Goal: Task Accomplishment & Management: Complete application form

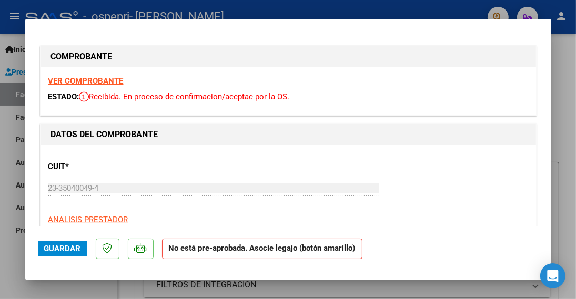
click at [83, 81] on strong "VER COMPROBANTE" at bounding box center [85, 80] width 75 height 9
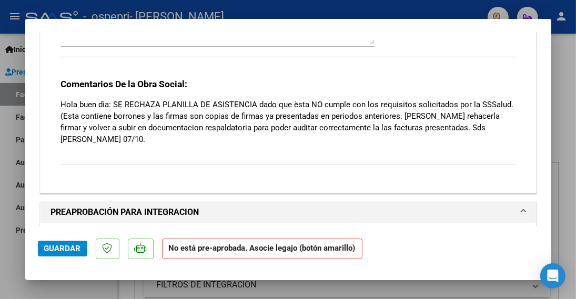
scroll to position [999, 0]
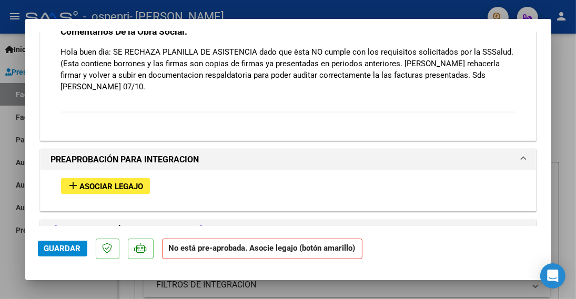
click at [71, 181] on mat-icon "add" at bounding box center [73, 185] width 13 height 13
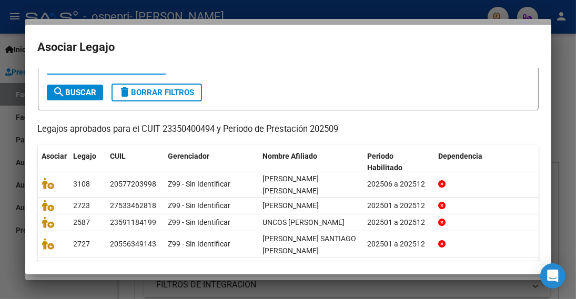
scroll to position [53, 0]
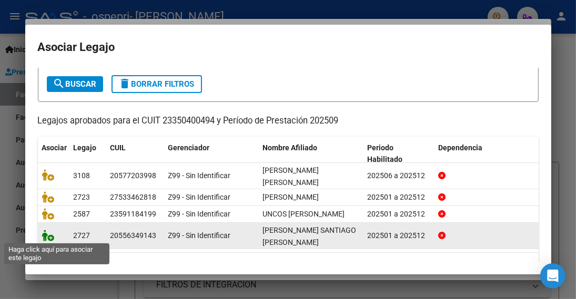
click at [50, 239] on icon at bounding box center [48, 236] width 13 height 12
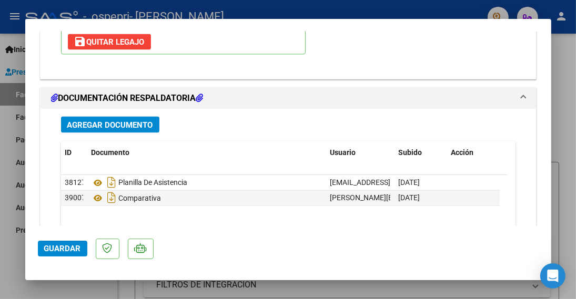
scroll to position [1289, 0]
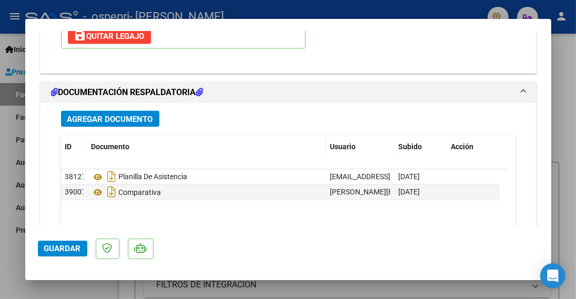
click at [128, 118] on span "Agregar Documento" at bounding box center [110, 119] width 86 height 9
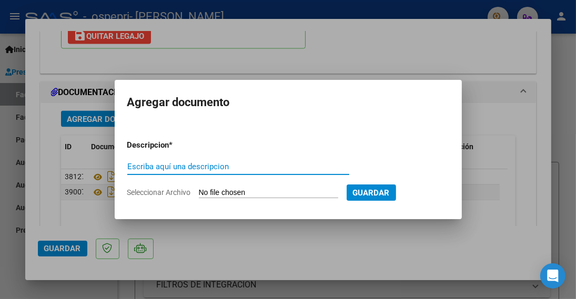
type input "n"
type input "Nueva planilla de asistencia"
click at [240, 194] on input "Seleccionar Archivo" at bounding box center [268, 193] width 139 height 10
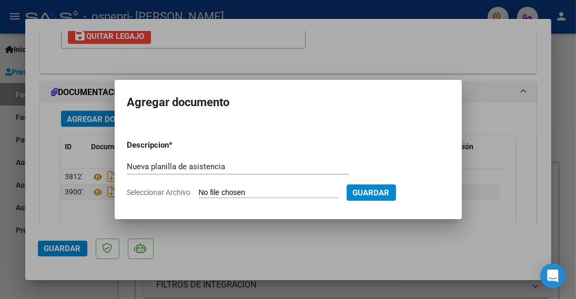
type input "C:\fakepath\NUEVA santi.pdf"
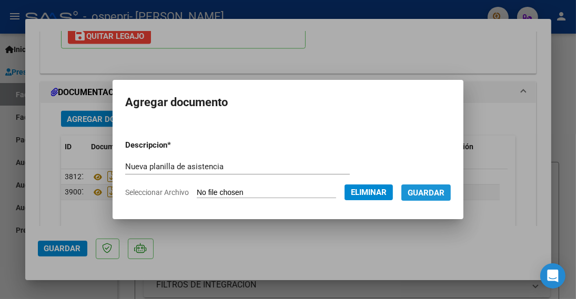
click at [439, 196] on span "Guardar" at bounding box center [425, 192] width 37 height 9
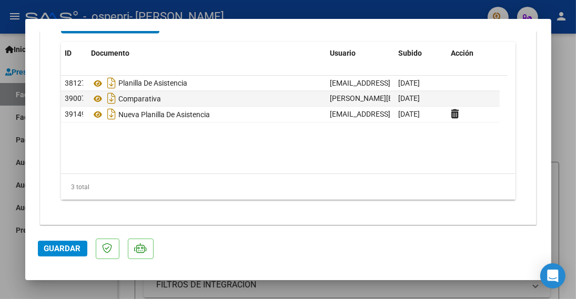
scroll to position [1386, 0]
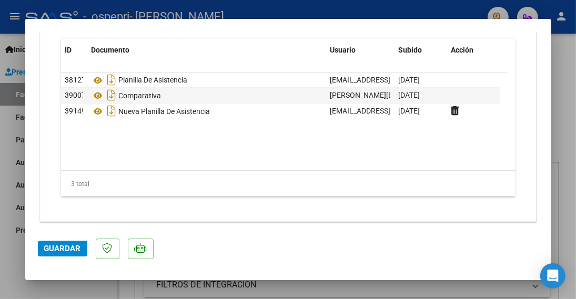
click at [75, 247] on span "Guardar" at bounding box center [62, 248] width 37 height 9
click at [69, 244] on span "Guardar" at bounding box center [62, 248] width 37 height 9
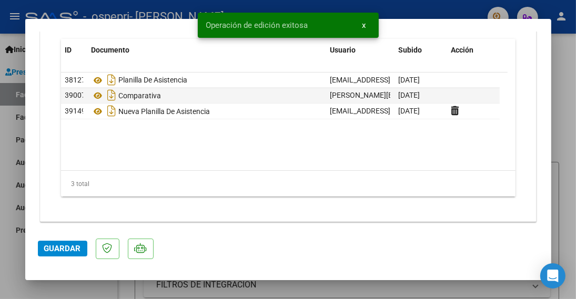
click at [365, 26] on span "x" at bounding box center [364, 25] width 4 height 9
